Goal: Information Seeking & Learning: Learn about a topic

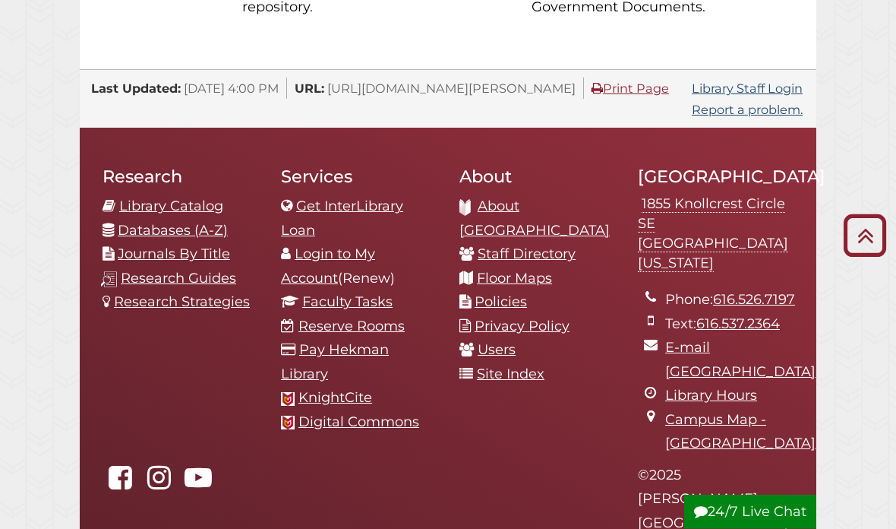
scroll to position [1542, 0]
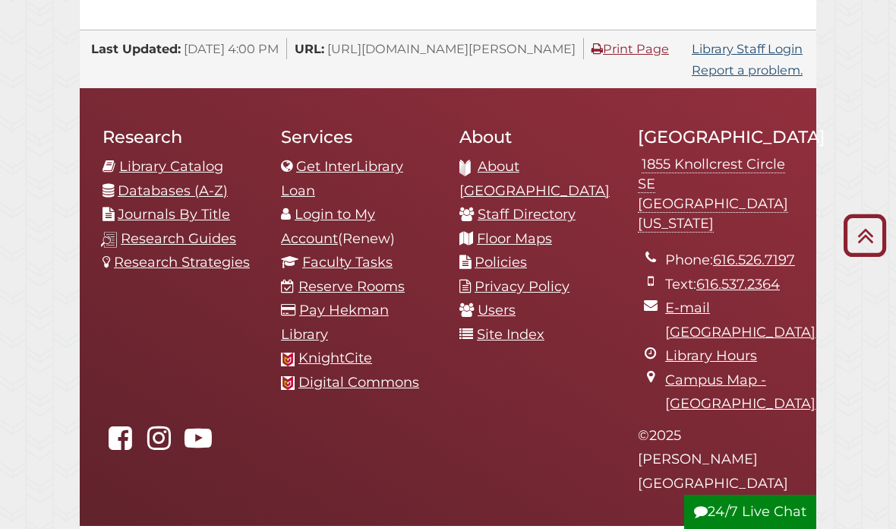
click at [515, 326] on link "Site Index" at bounding box center [511, 334] width 68 height 17
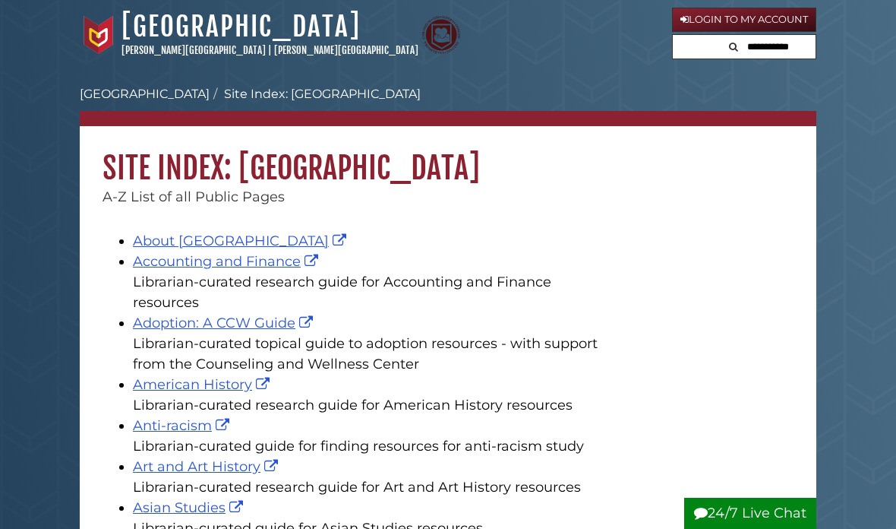
click at [787, 40] on input "text" at bounding box center [770, 47] width 91 height 24
type input "*********"
click at [674, 43] on button "Search" at bounding box center [682, 45] width 18 height 21
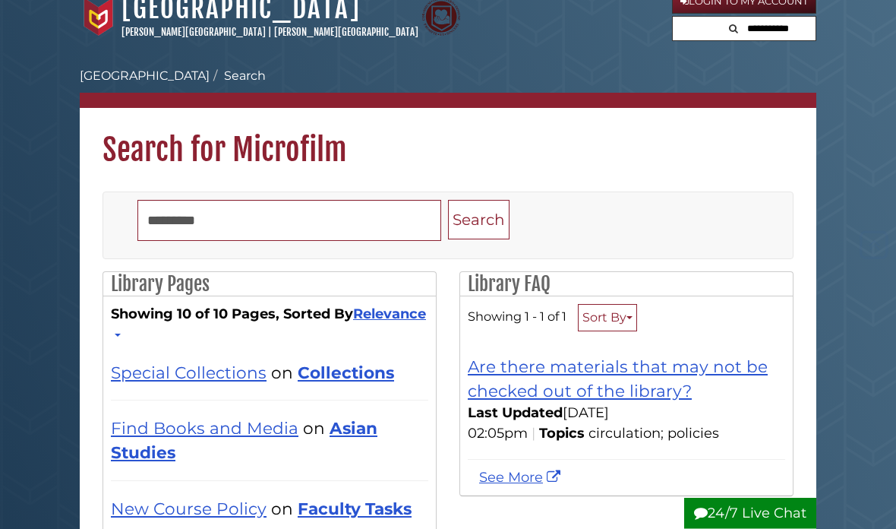
scroll to position [18, 0]
click at [516, 393] on link "Are there materials that may not be checked out of the library?" at bounding box center [618, 378] width 300 height 44
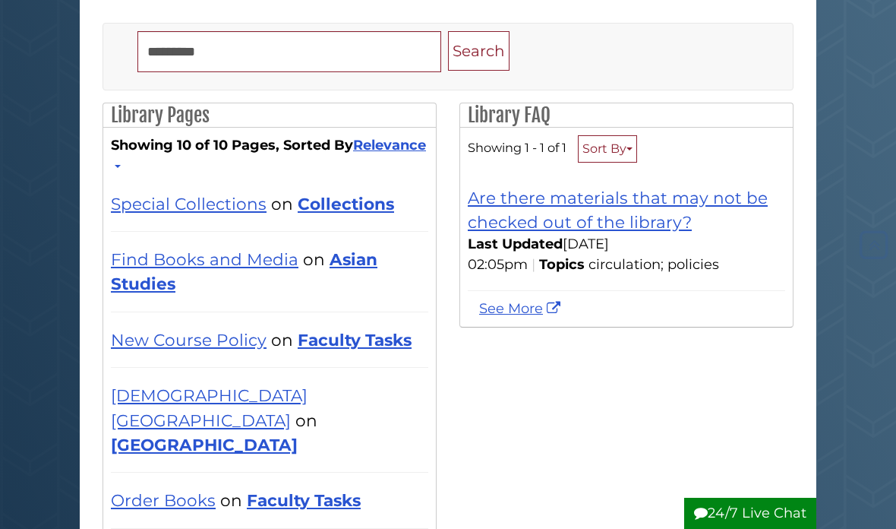
click at [197, 189] on div "Special Collections on Collections by Hekman Library | Search Score 6.79" at bounding box center [269, 203] width 317 height 55
click at [209, 201] on link "Special Collections" at bounding box center [189, 204] width 156 height 20
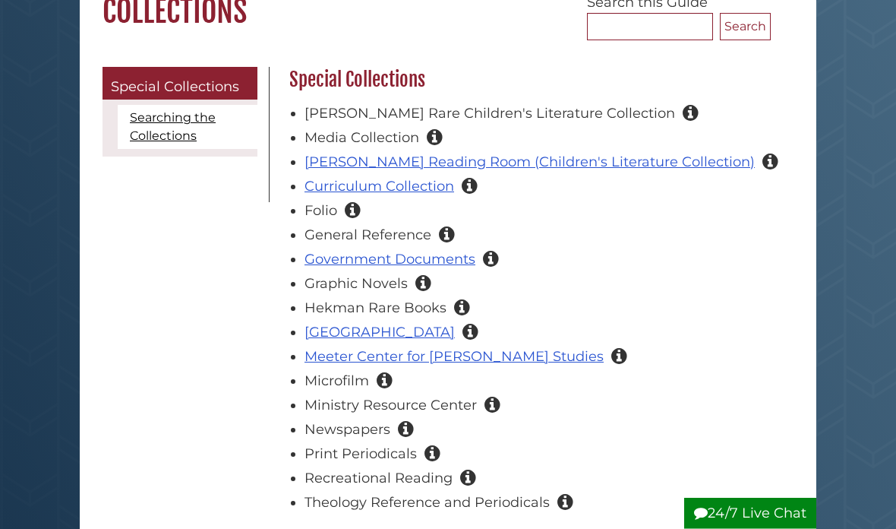
scroll to position [156, 0]
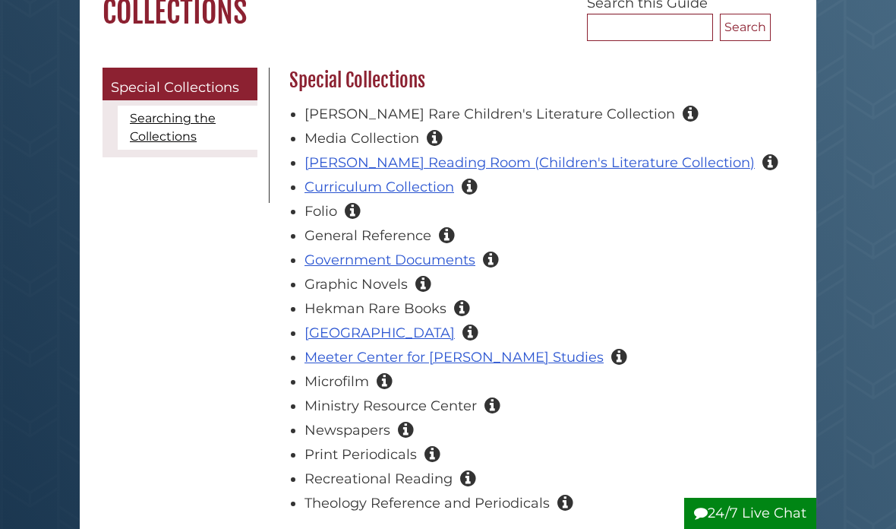
click at [385, 384] on icon "Collection of periodicals and other resources preserved on photographic film. T…" at bounding box center [385, 381] width 16 height 14
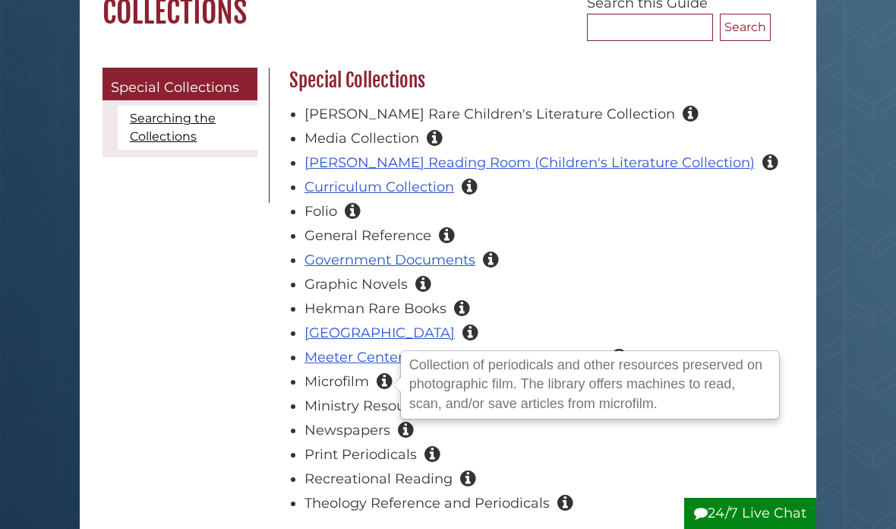
click at [114, 446] on div "Menu Special Collections Searching the Collections Special Collections Bult Rar…" at bounding box center [448, 373] width 714 height 611
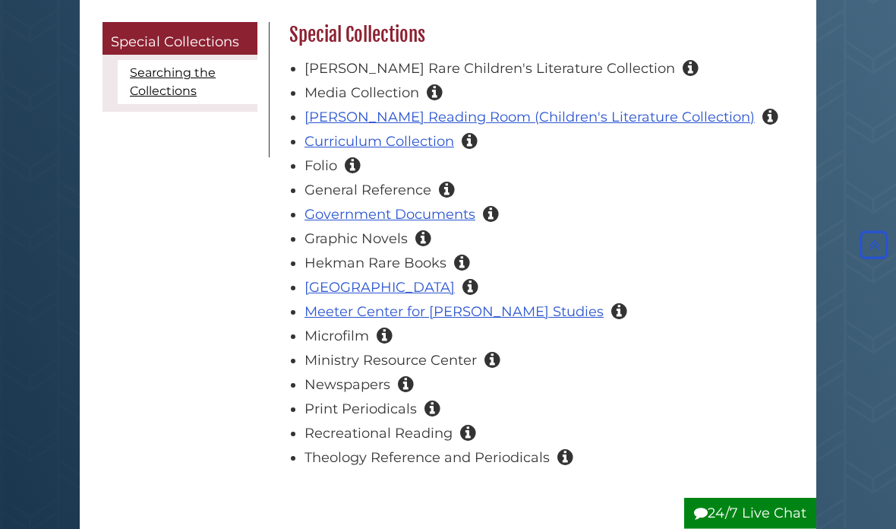
scroll to position [201, 0]
click at [409, 382] on icon "The library's collection of recent print issues of the New York Times and Wall …" at bounding box center [406, 384] width 16 height 14
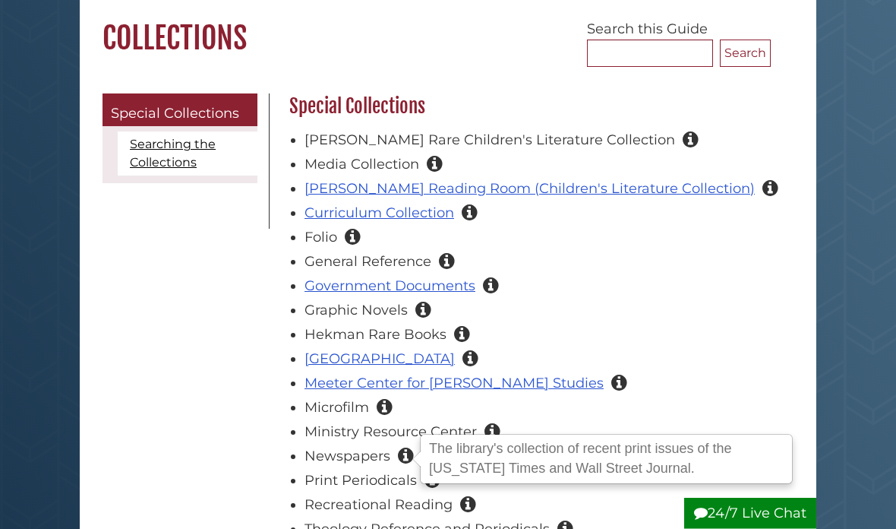
scroll to position [0, 0]
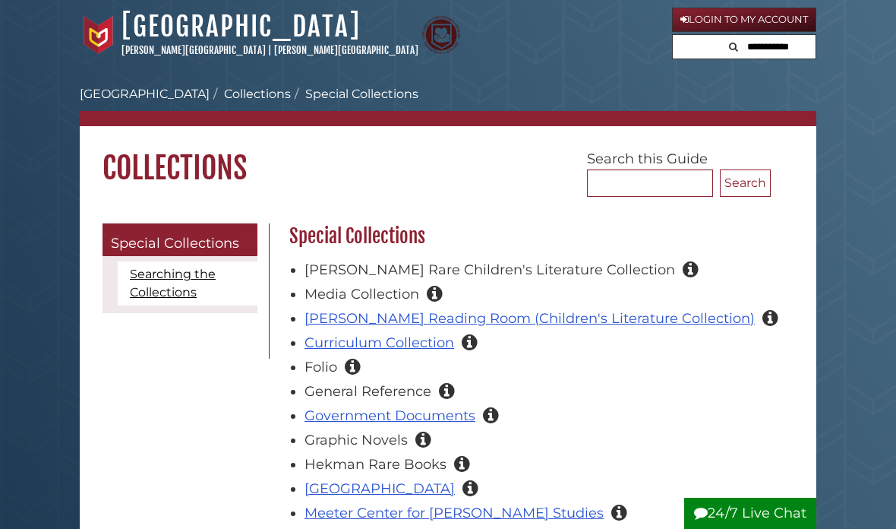
click at [169, 284] on link "Searching the Collections" at bounding box center [188, 283] width 140 height 44
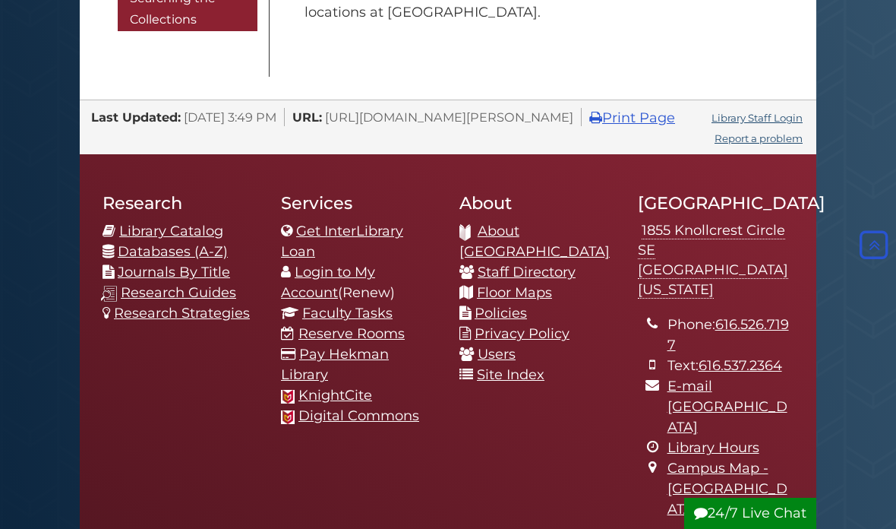
scroll to position [1960, 0]
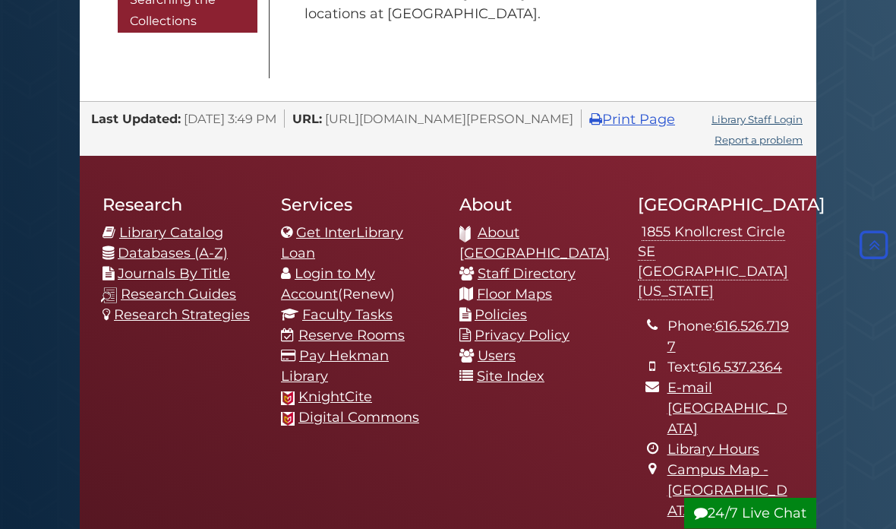
click at [507, 354] on link "Users" at bounding box center [497, 356] width 38 height 17
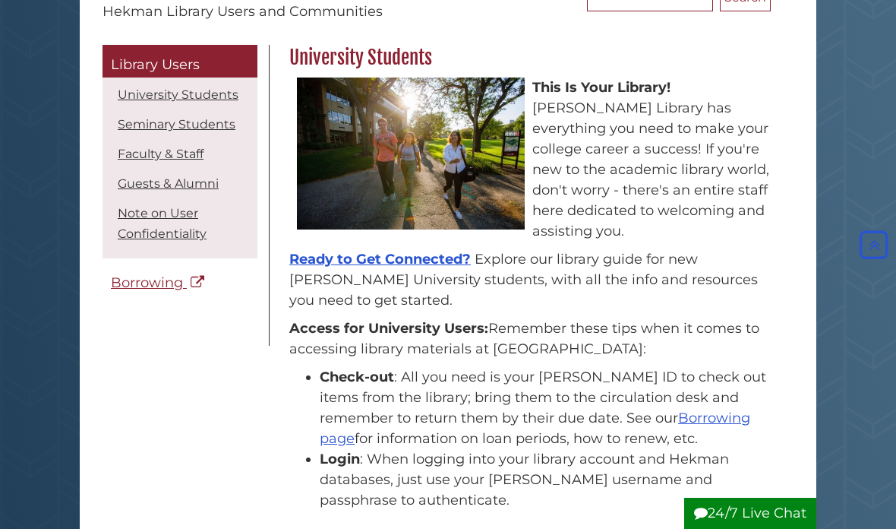
click at [208, 180] on link "Guests & Alumni" at bounding box center [168, 183] width 101 height 14
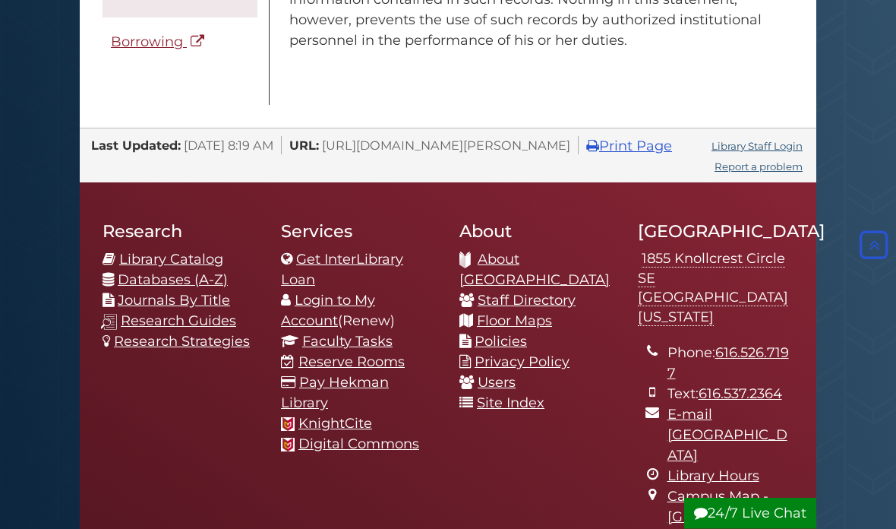
scroll to position [2715, 0]
click at [506, 251] on link "About [GEOGRAPHIC_DATA]" at bounding box center [535, 269] width 150 height 37
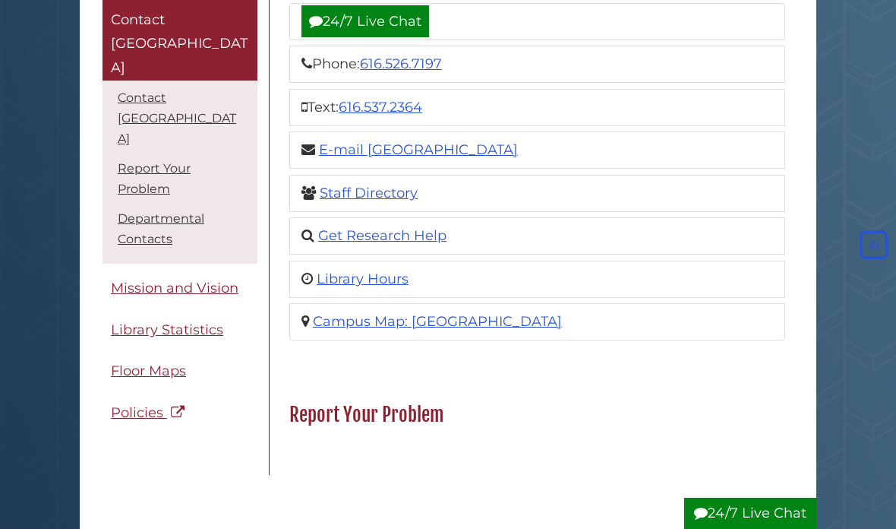
scroll to position [268, 0]
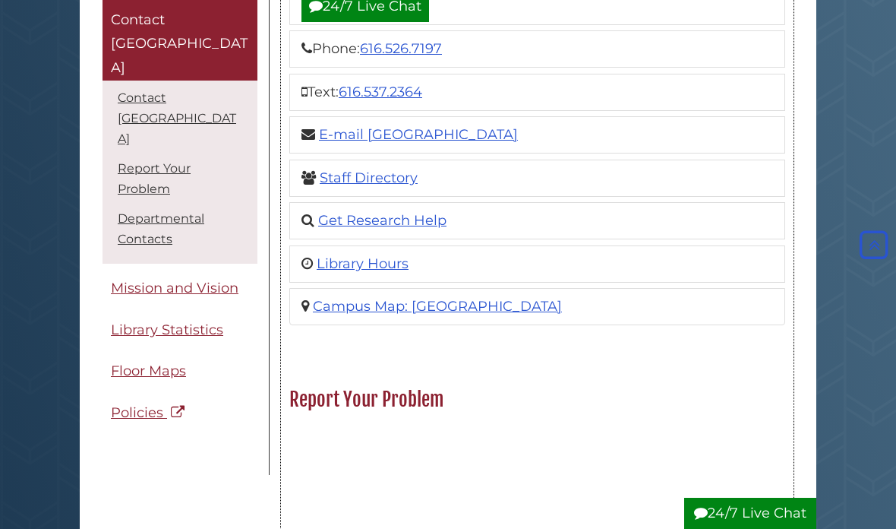
click at [365, 264] on link "Library Hours" at bounding box center [363, 263] width 92 height 17
